Goal: Task Accomplishment & Management: Complete application form

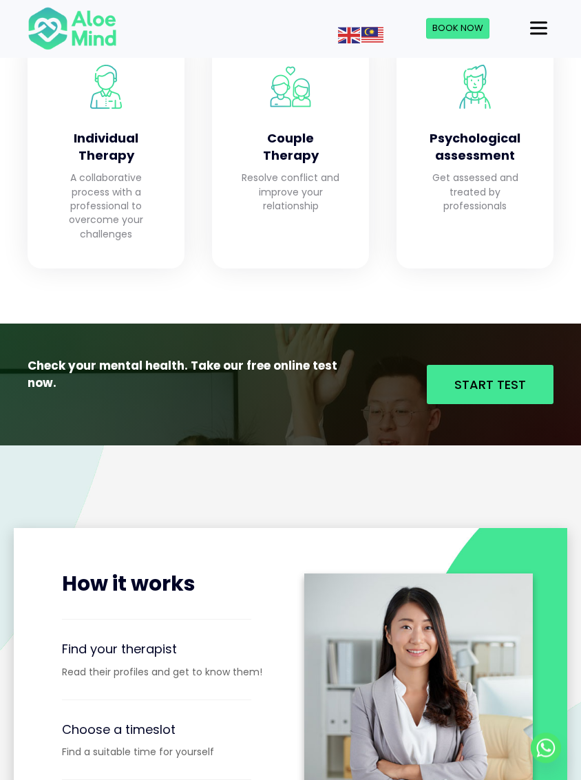
scroll to position [1389, 0]
click at [494, 376] on span "Start Test" at bounding box center [491, 384] width 72 height 17
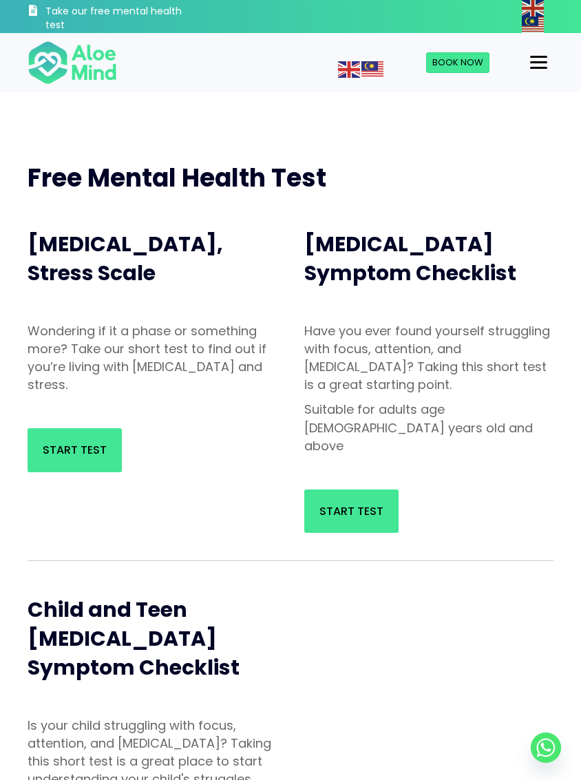
click at [340, 503] on span "Start Test" at bounding box center [352, 511] width 64 height 16
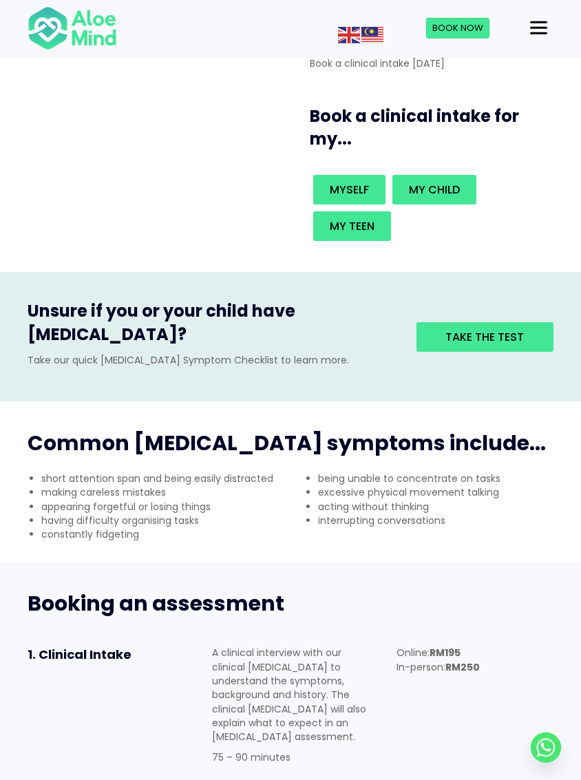
scroll to position [251, 0]
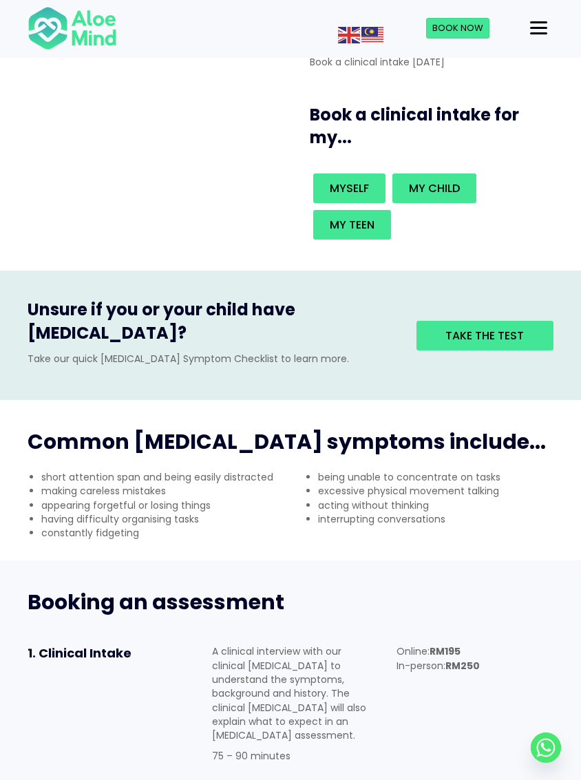
click at [515, 328] on span "Take the test" at bounding box center [485, 336] width 79 height 16
